Goal: Download file/media

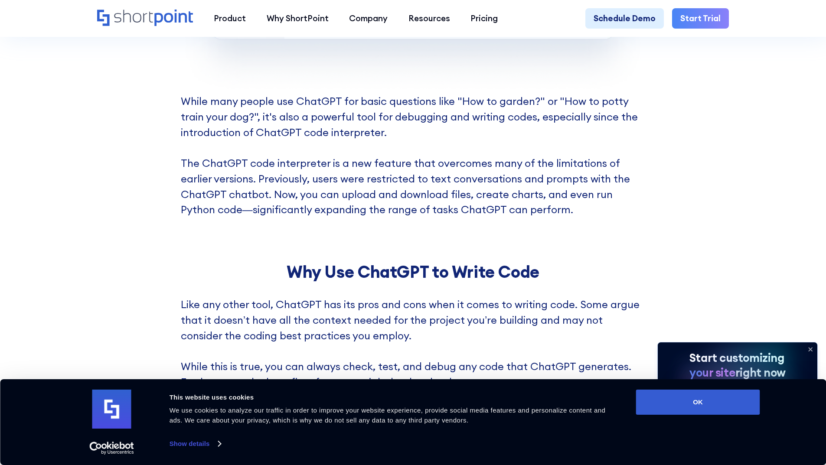
scroll to position [1214, 0]
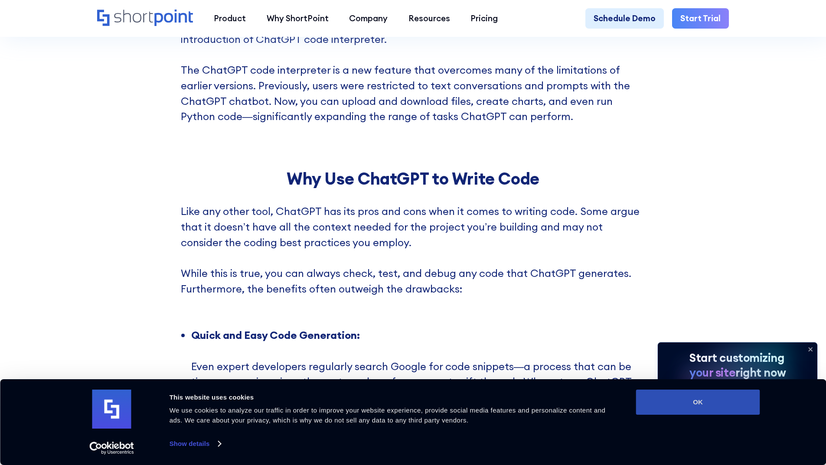
click at [735, 398] on button "OK" at bounding box center [698, 402] width 124 height 25
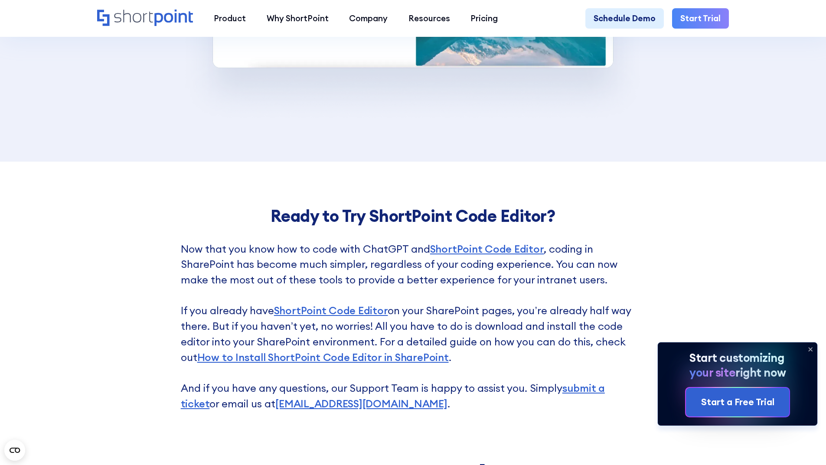
scroll to position [7368, 0]
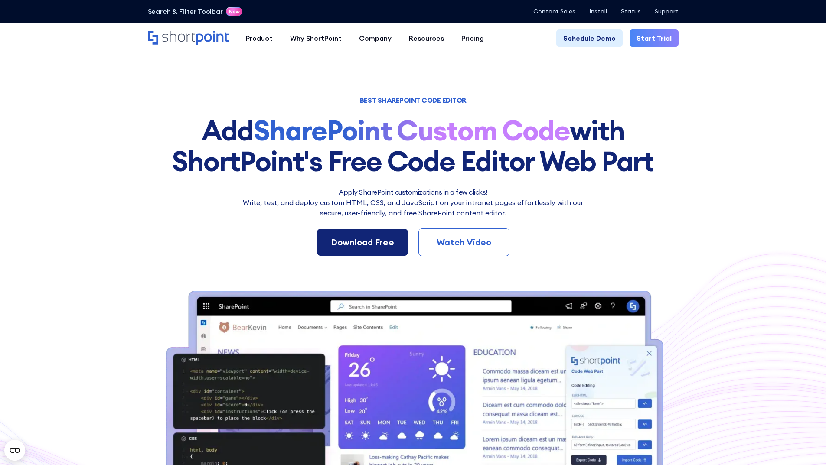
click at [363, 238] on div "Download Free" at bounding box center [362, 242] width 63 height 13
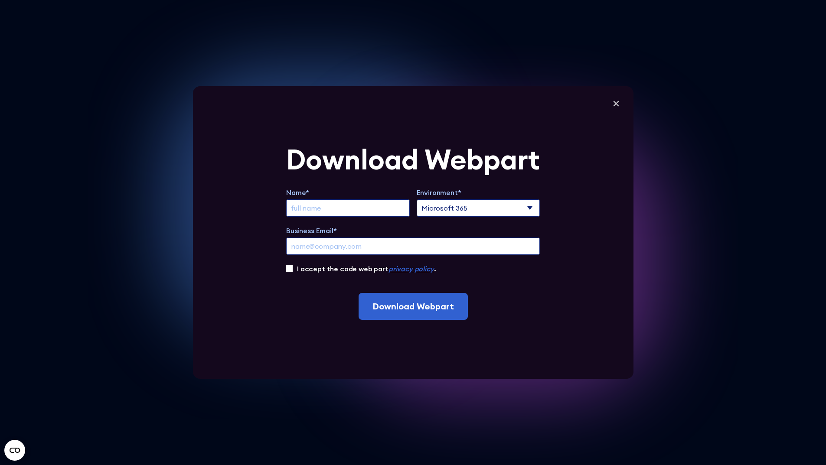
click at [347, 208] on input "Extend Trial" at bounding box center [348, 207] width 124 height 17
type input "Mohammad Khan"
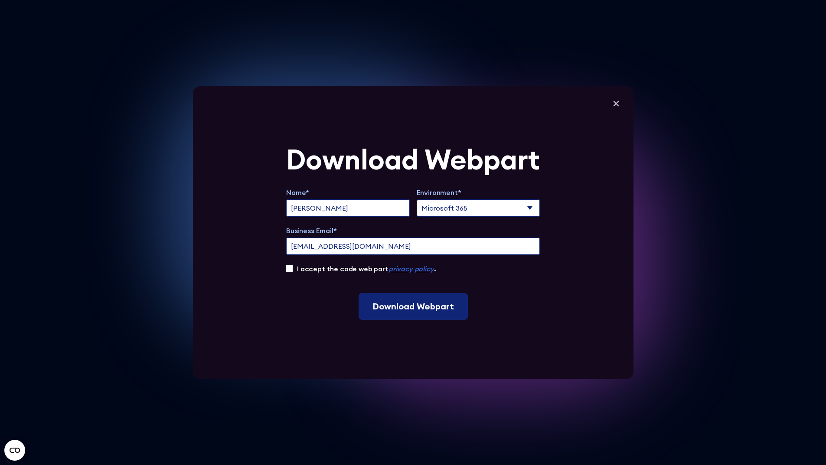
click at [415, 311] on input "Download Webpart" at bounding box center [412, 306] width 109 height 27
drag, startPoint x: 383, startPoint y: 251, endPoint x: 299, endPoint y: 250, distance: 83.2
click at [299, 250] on input "moskhan1999@gmail.com" at bounding box center [413, 246] width 254 height 17
type input "mkhan@wje.com"
click at [291, 268] on input "I accept the code web part privacy policy ." at bounding box center [289, 268] width 7 height 7
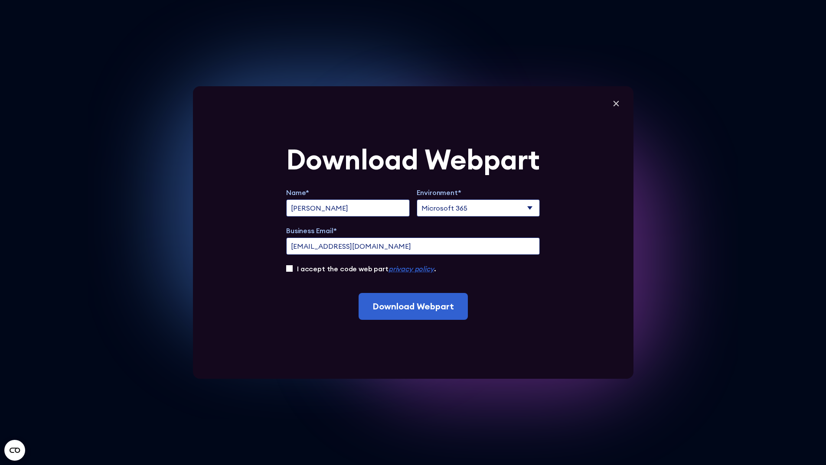
checkbox input "true"
click at [399, 302] on input "Download Webpart" at bounding box center [412, 306] width 109 height 27
